Goal: Information Seeking & Learning: Learn about a topic

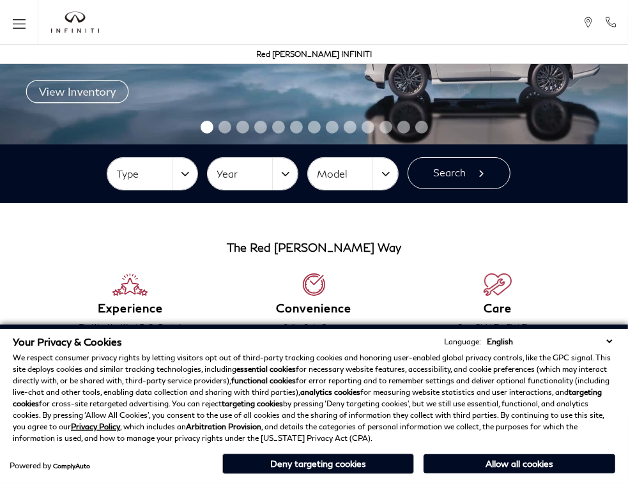
scroll to position [319, 0]
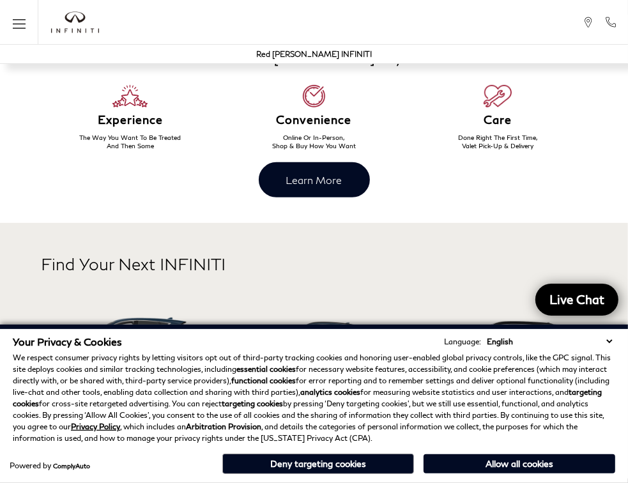
click at [502, 464] on button "Allow all cookies" at bounding box center [519, 463] width 192 height 19
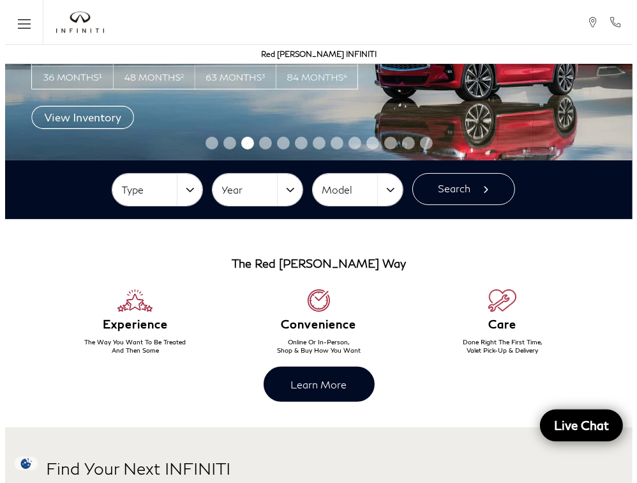
scroll to position [0, 0]
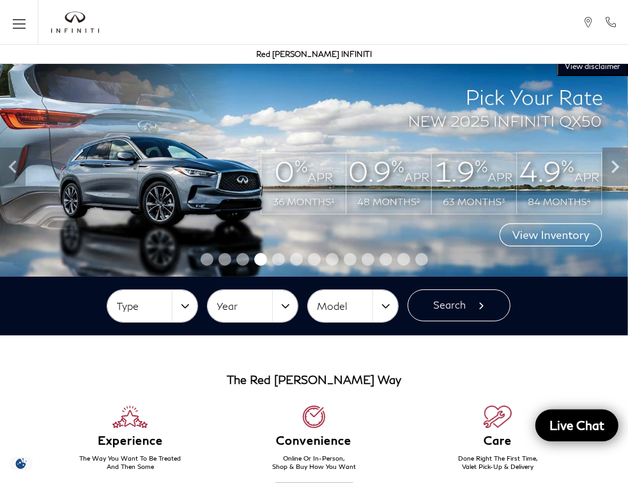
click at [21, 22] on icon "Open the main navigation menu" at bounding box center [19, 24] width 13 height 16
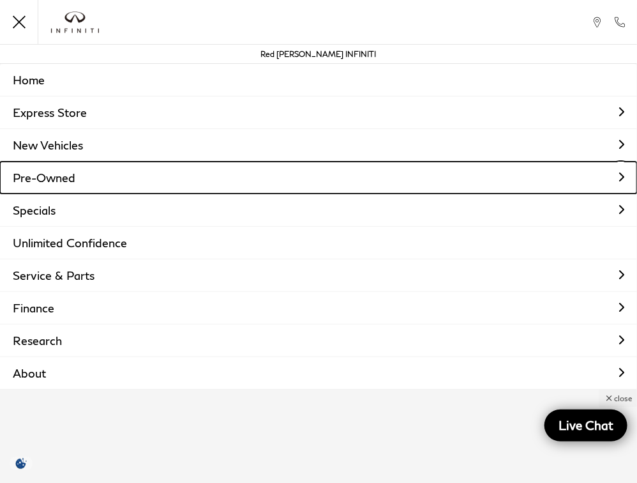
click at [63, 178] on link "Pre-Owned" at bounding box center [318, 178] width 637 height 32
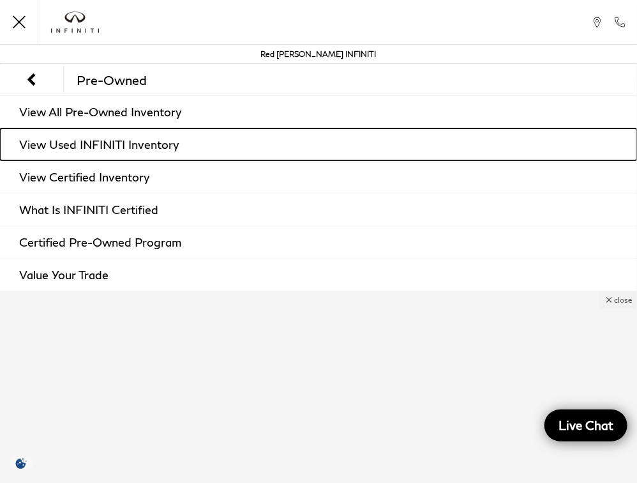
click at [102, 140] on link "View Used INFINITI Inventory" at bounding box center [318, 144] width 637 height 32
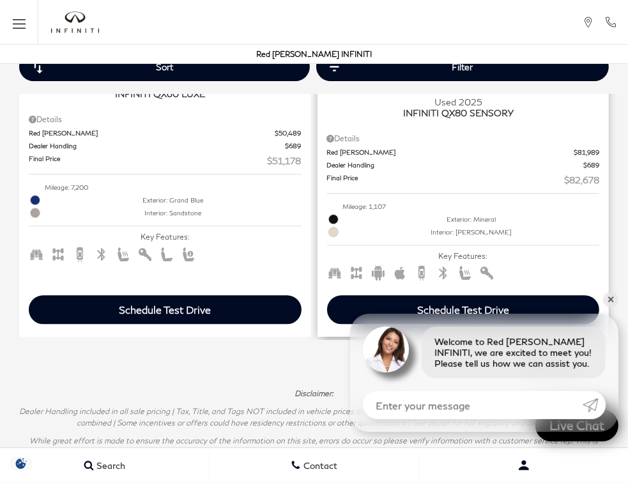
scroll to position [2171, 0]
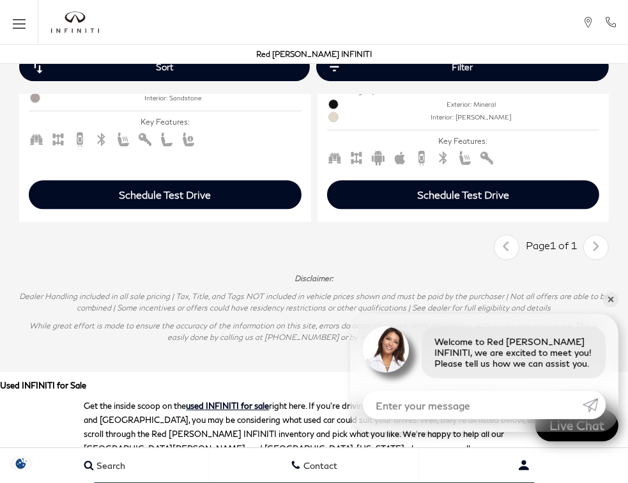
click at [593, 239] on div "Last Page 1 of 1 Next" at bounding box center [551, 247] width 115 height 26
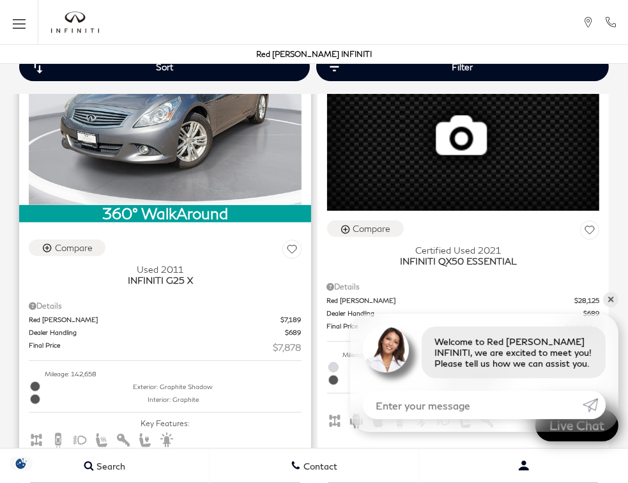
scroll to position [447, 0]
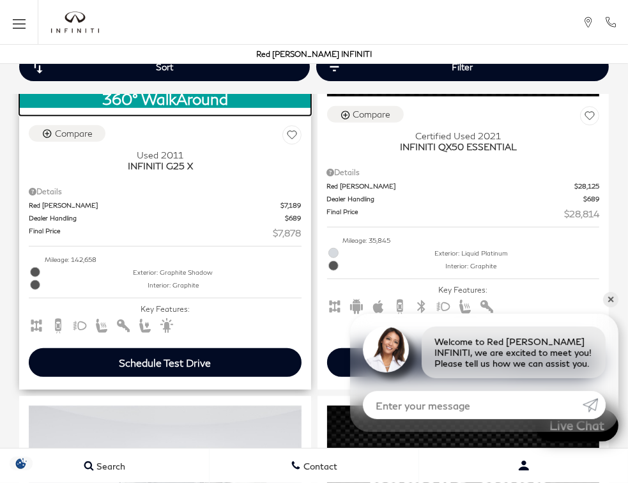
click at [171, 102] on div "360° WalkAround" at bounding box center [165, 99] width 292 height 17
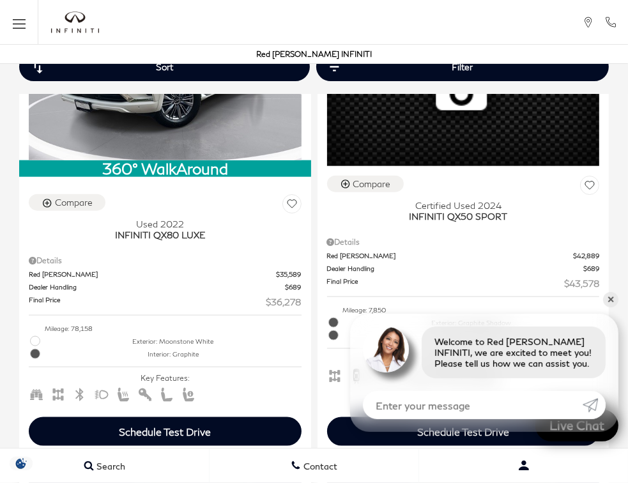
scroll to position [1022, 0]
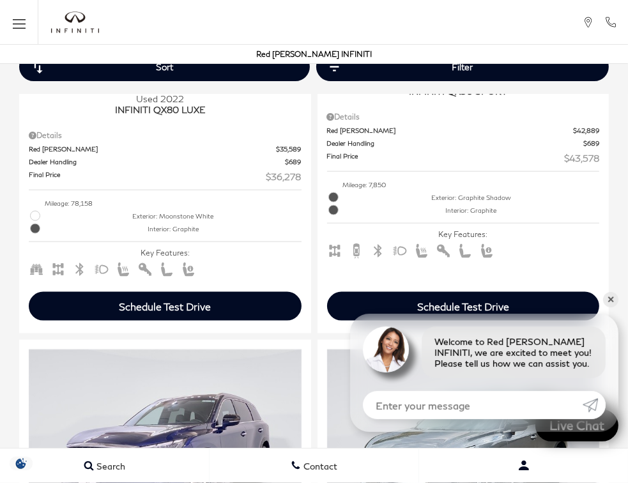
click at [149, 295] on div "Schedule Test Drive" at bounding box center [165, 306] width 273 height 29
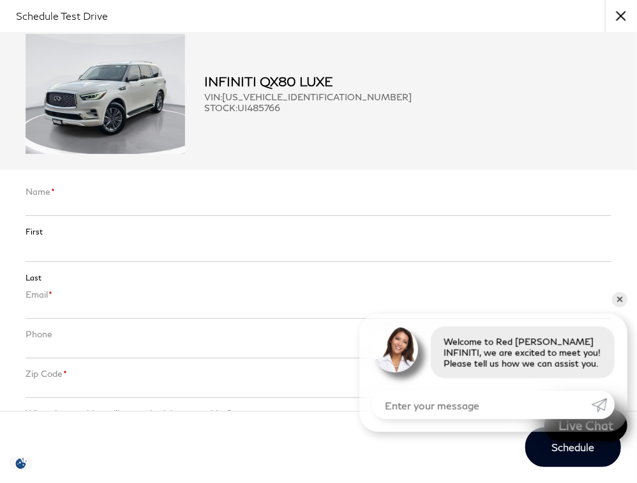
scroll to position [0, 0]
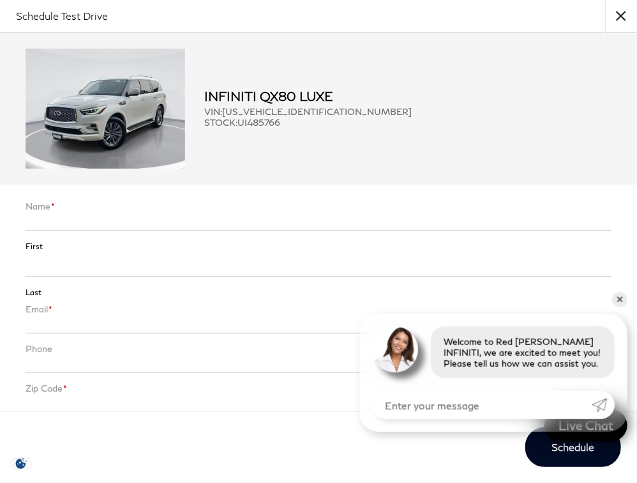
click at [622, 15] on button "close" at bounding box center [621, 16] width 32 height 32
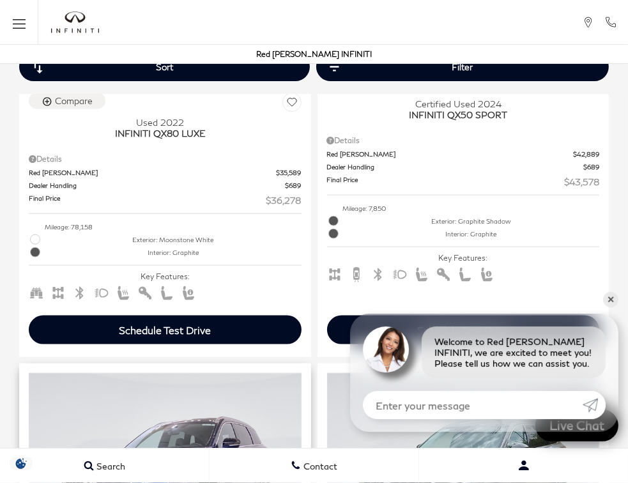
scroll to position [1149, 0]
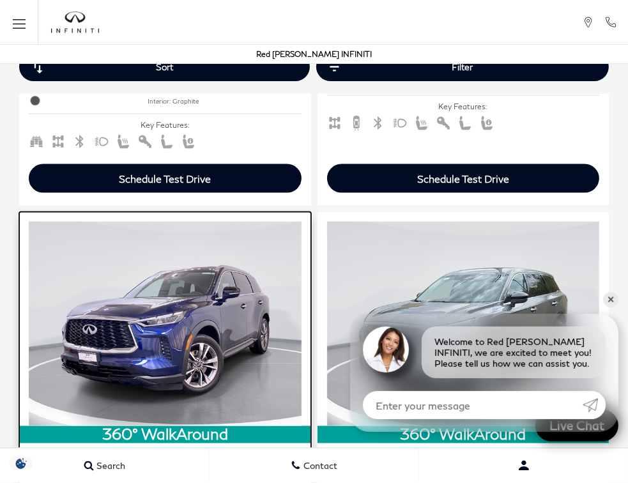
click at [250, 285] on img at bounding box center [165, 324] width 273 height 204
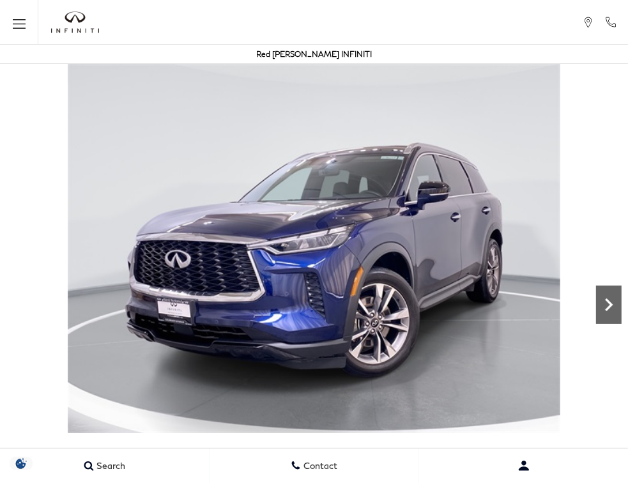
click at [605, 308] on icon "Next" at bounding box center [609, 304] width 8 height 13
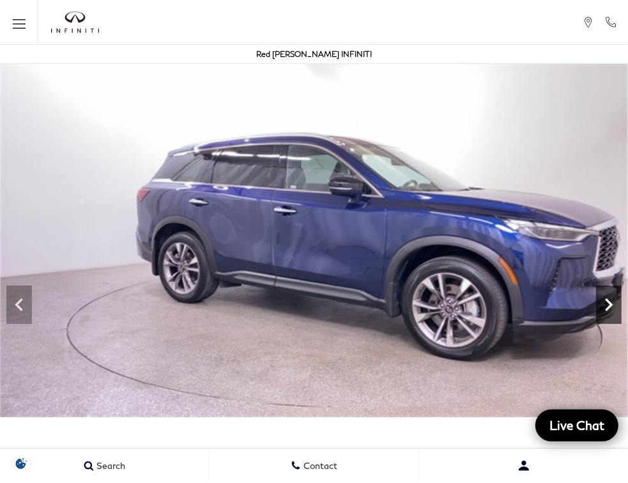
click at [610, 308] on icon "Next" at bounding box center [609, 305] width 26 height 26
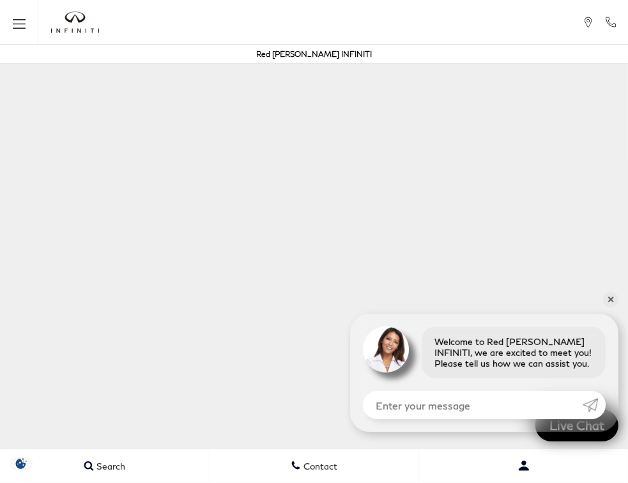
click at [24, 24] on icon "Open the main navigation menu" at bounding box center [19, 23] width 13 height 1
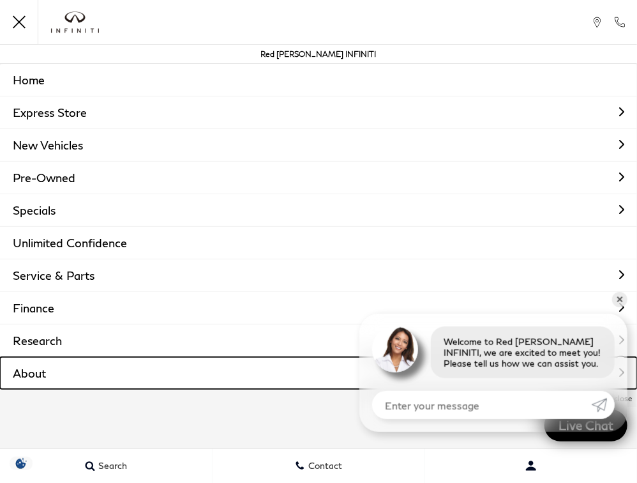
click at [36, 365] on link "About" at bounding box center [318, 373] width 637 height 32
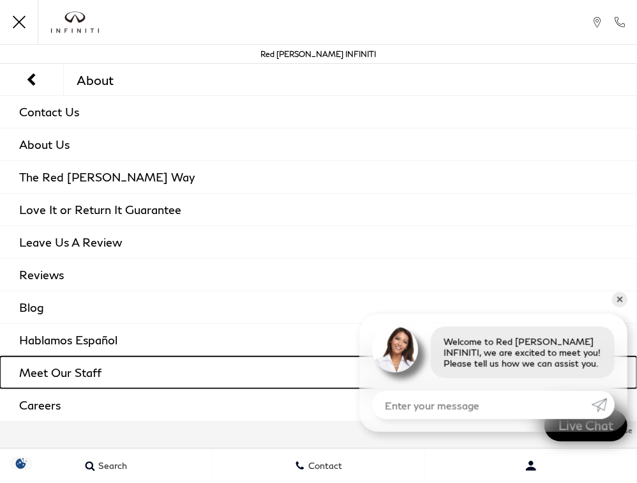
click at [36, 370] on link "Meet Our Staff" at bounding box center [318, 372] width 637 height 32
